Goal: Task Accomplishment & Management: Manage account settings

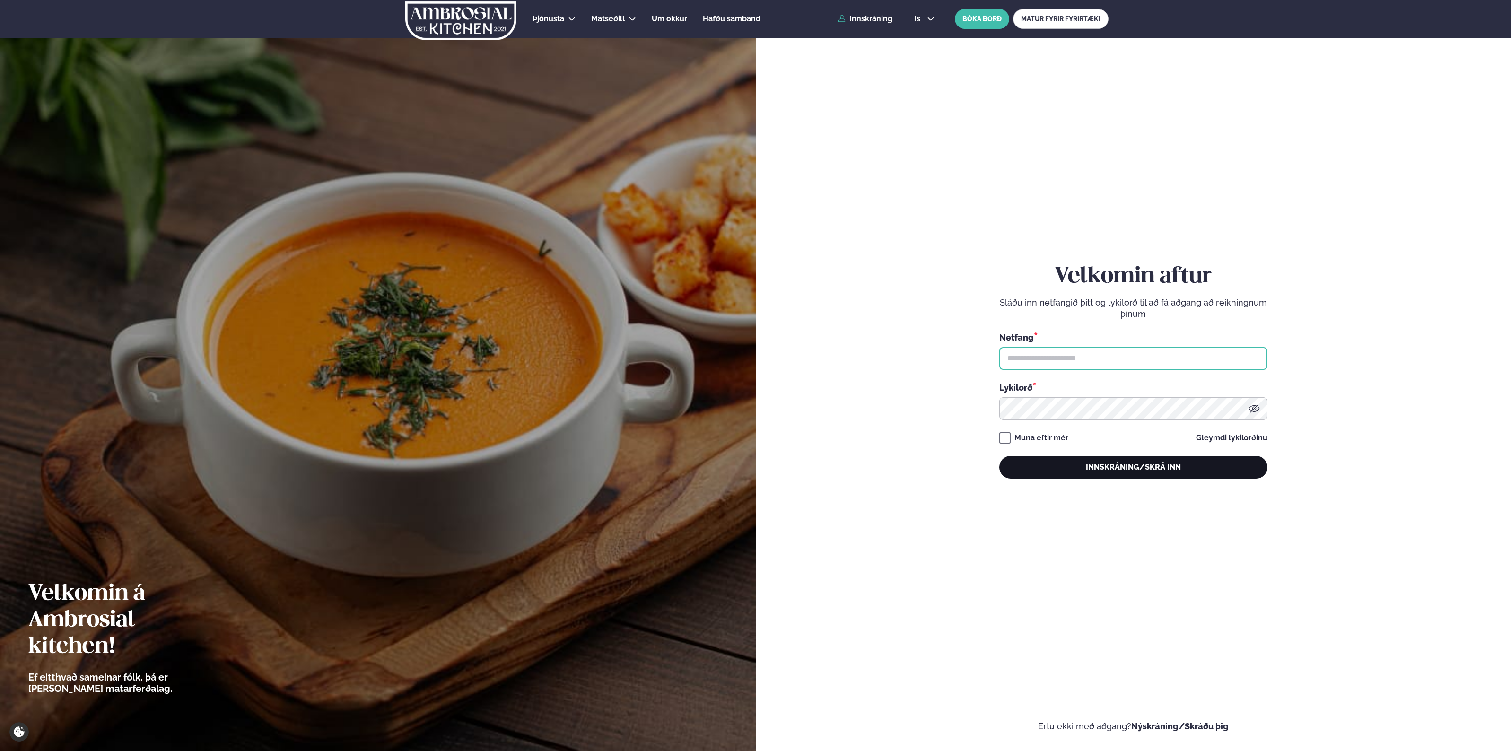
type input "**********"
click at [1142, 467] on button "Innskráning/Skrá inn" at bounding box center [1133, 467] width 268 height 23
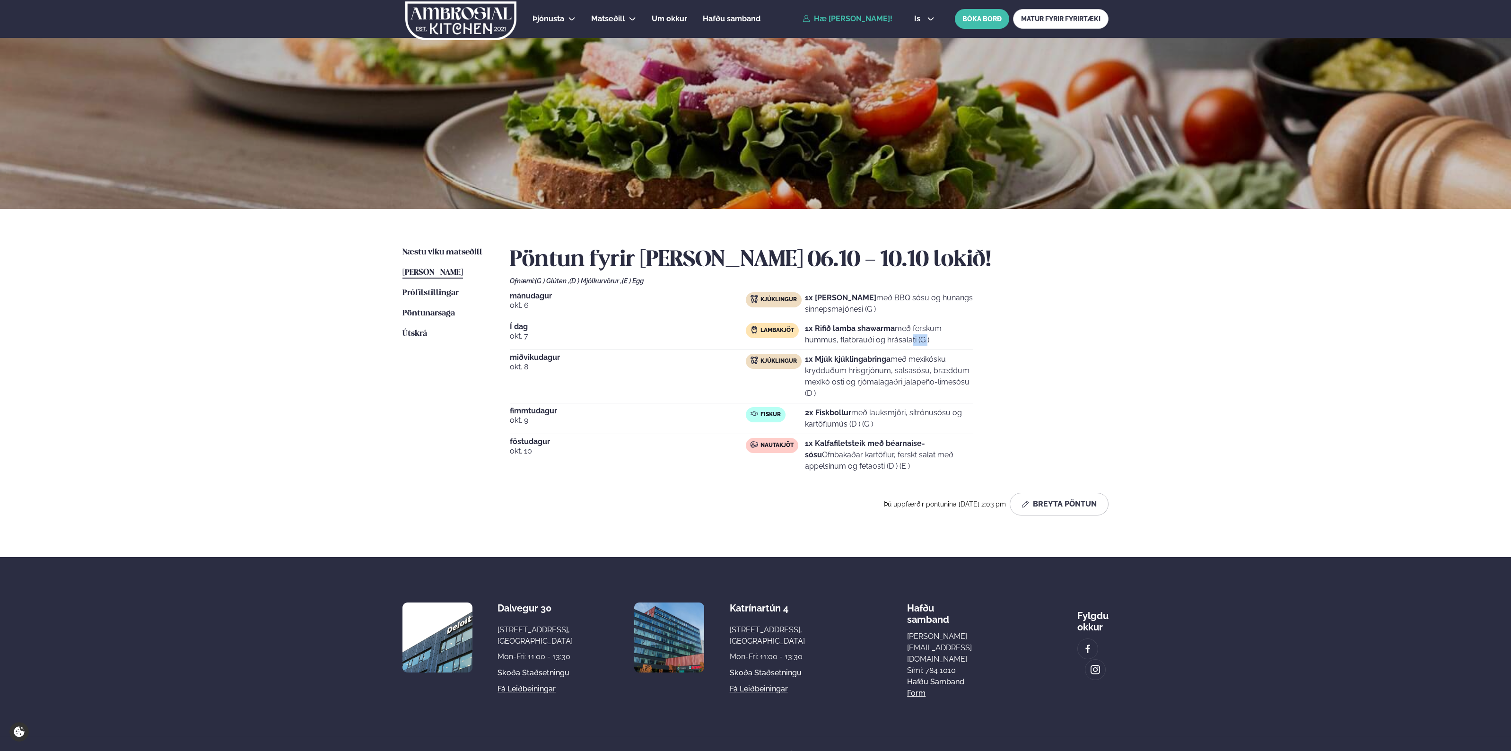
drag, startPoint x: 866, startPoint y: 337, endPoint x: 912, endPoint y: 335, distance: 45.4
click at [909, 335] on p "1x Rifið lamba shawarma með ferskum hummus, flatbrauði og hrásalati (G )" at bounding box center [889, 334] width 168 height 23
click at [922, 334] on p "1x Rifið lamba shawarma með ferskum hummus, flatbrauði og hrásalati (G )" at bounding box center [889, 334] width 168 height 23
drag, startPoint x: 925, startPoint y: 330, endPoint x: 929, endPoint y: 347, distance: 17.1
click at [929, 346] on div "Í dag [DATE] Lambakjöt 1x Rifið lamba shawarma með ferskum hummus, flatbrauði o…" at bounding box center [741, 336] width 463 height 27
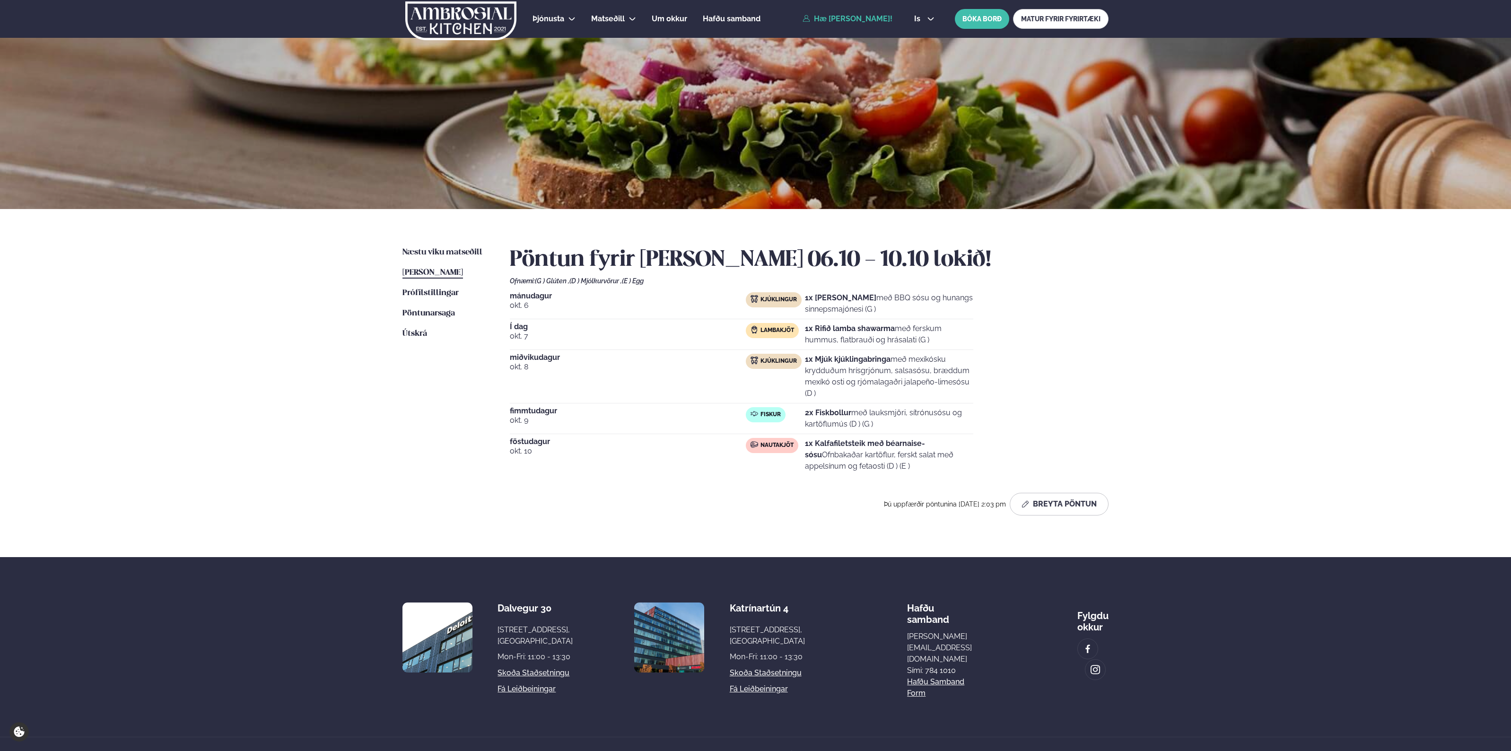
drag, startPoint x: 929, startPoint y: 348, endPoint x: 923, endPoint y: 350, distance: 6.4
click at [930, 348] on div "Í dag [DATE] Lambakjöt 1x Rifið lamba shawarma með ferskum hummus, flatbrauði o…" at bounding box center [741, 336] width 463 height 27
click at [439, 253] on span "Næstu viku matseðill" at bounding box center [442, 252] width 80 height 8
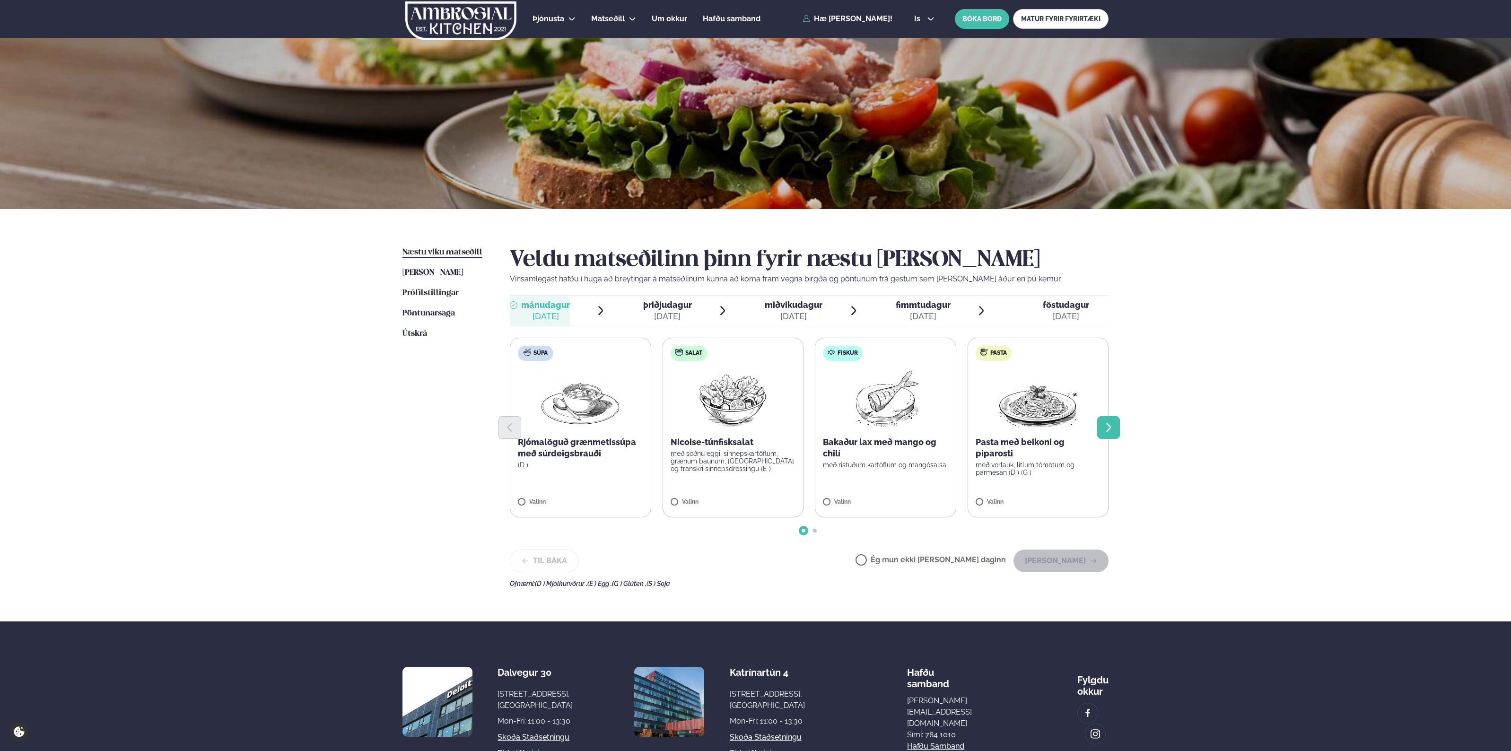
click at [1116, 429] on button "Next slide" at bounding box center [1108, 427] width 23 height 23
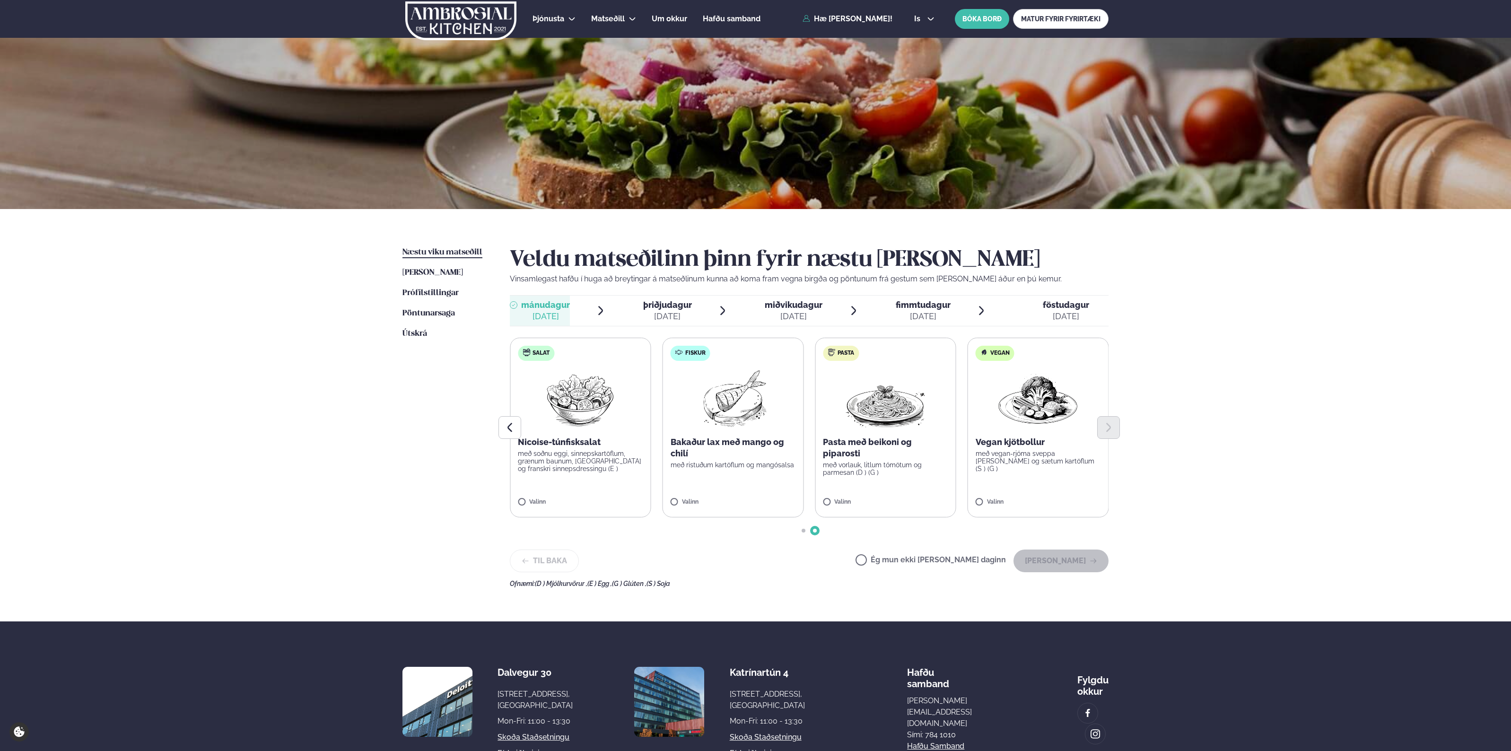
click at [696, 310] on li "þriðjudagur þri. [DATE]" at bounding box center [680, 311] width 96 height 30
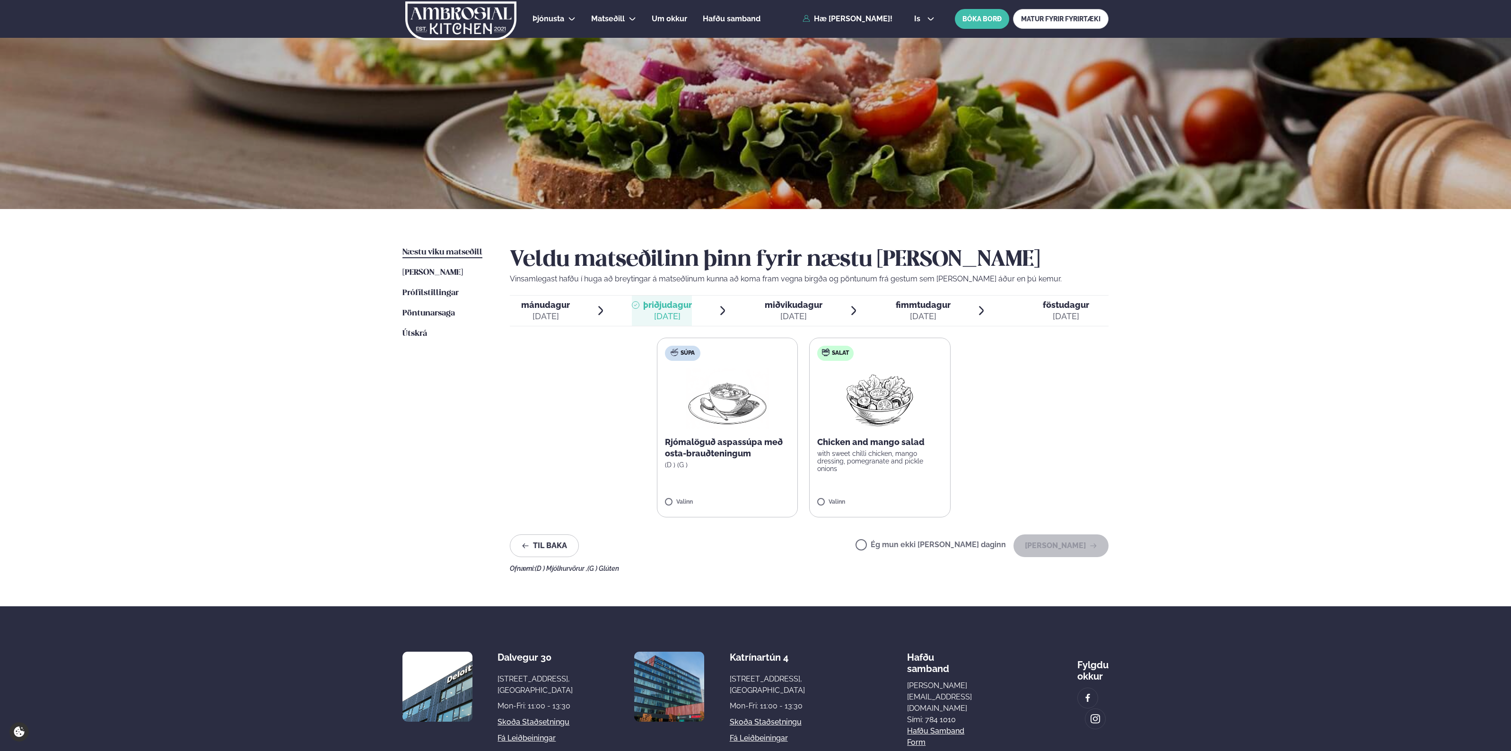
click at [809, 310] on span "miðvikudagur" at bounding box center [794, 305] width 58 height 10
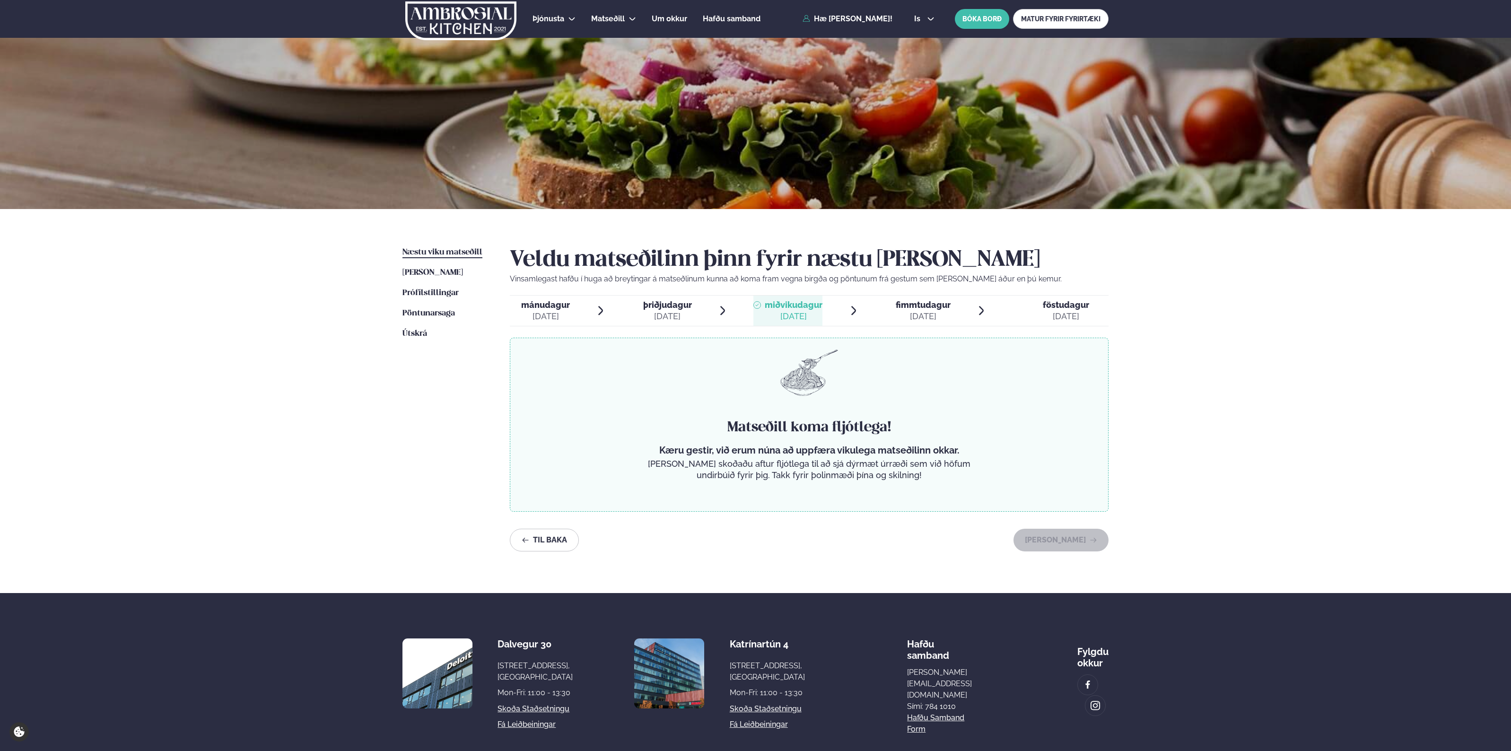
click at [904, 311] on div "[DATE]" at bounding box center [923, 316] width 55 height 11
click at [1070, 314] on div "[DATE]" at bounding box center [1066, 316] width 46 height 11
drag, startPoint x: 1259, startPoint y: 337, endPoint x: 1210, endPoint y: 31, distance: 309.9
click at [1259, 336] on div "Þjónusta Hádegismatur fyrir fyrirtæki Fyrirtækja veitingar Einkapartý Matseðill…" at bounding box center [755, 403] width 1511 height 807
